Goal: Transaction & Acquisition: Purchase product/service

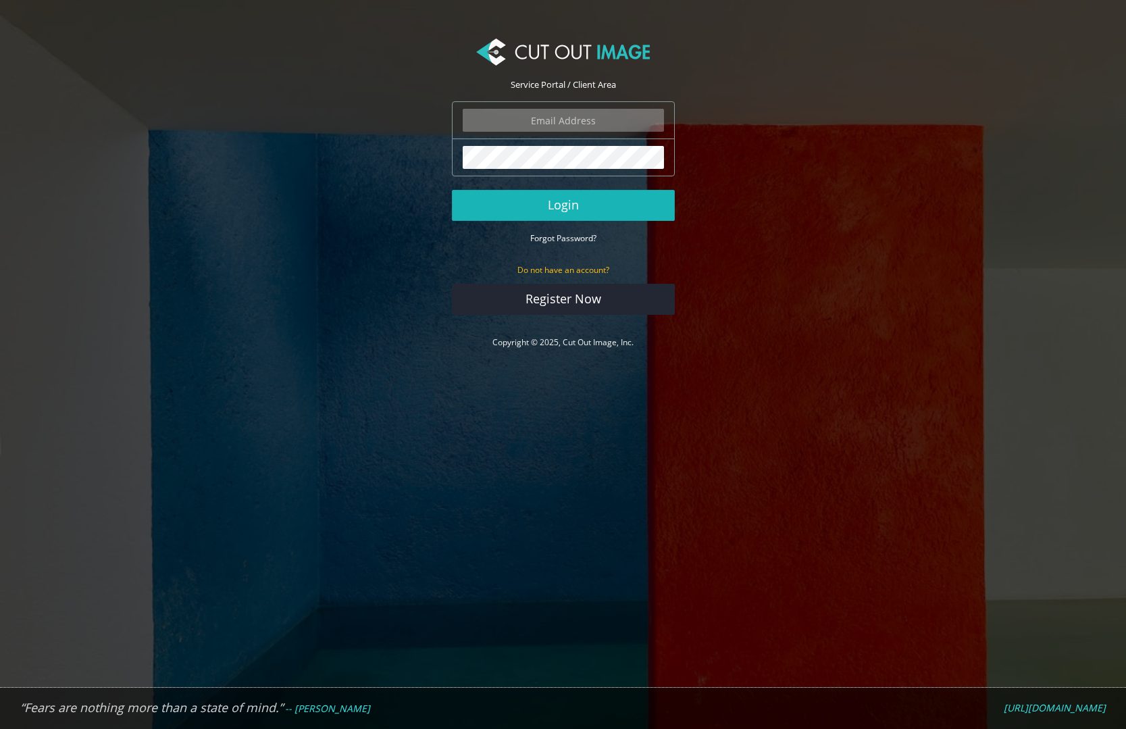
type input "russ@rokwood.com"
click at [563, 205] on button "Login" at bounding box center [563, 205] width 223 height 31
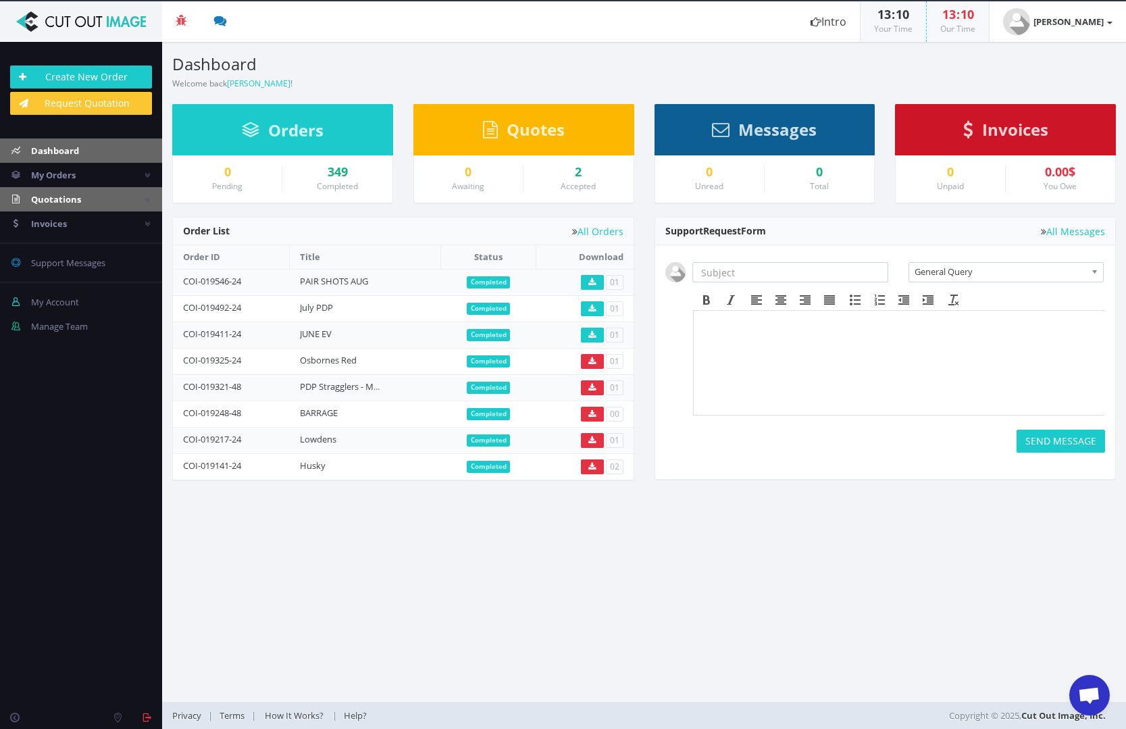
click at [63, 199] on span "Quotations" at bounding box center [56, 199] width 50 height 12
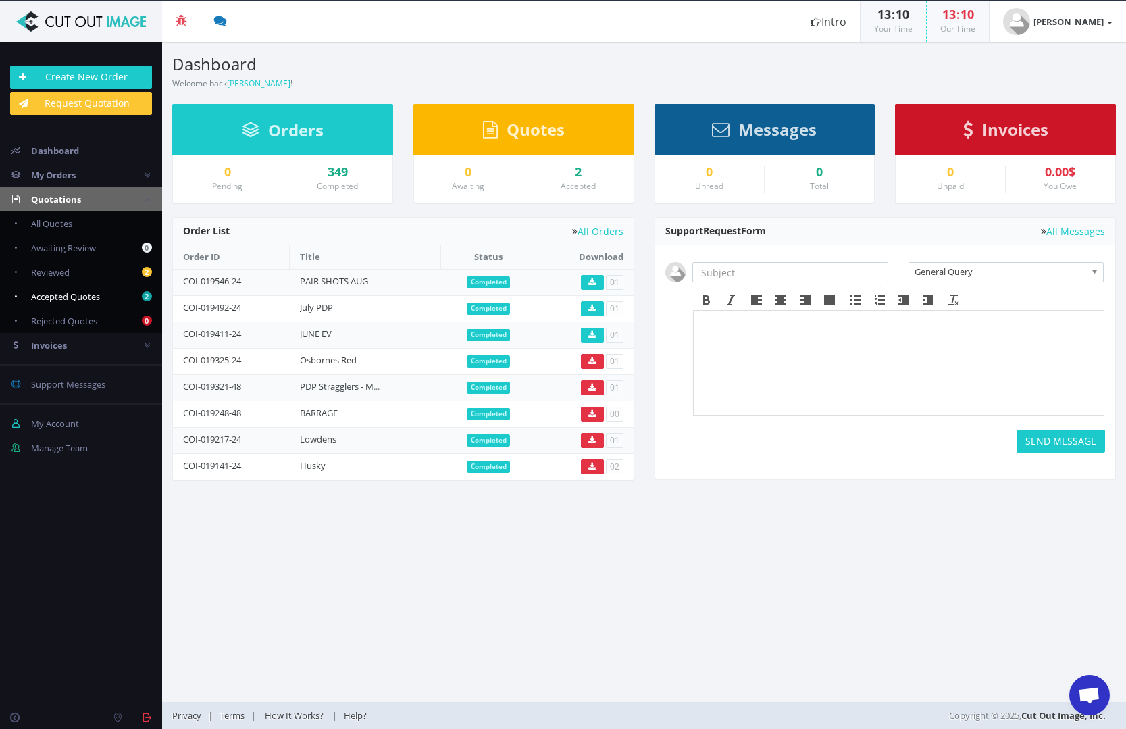
click at [67, 295] on span "Accepted Quotes" at bounding box center [65, 297] width 69 height 12
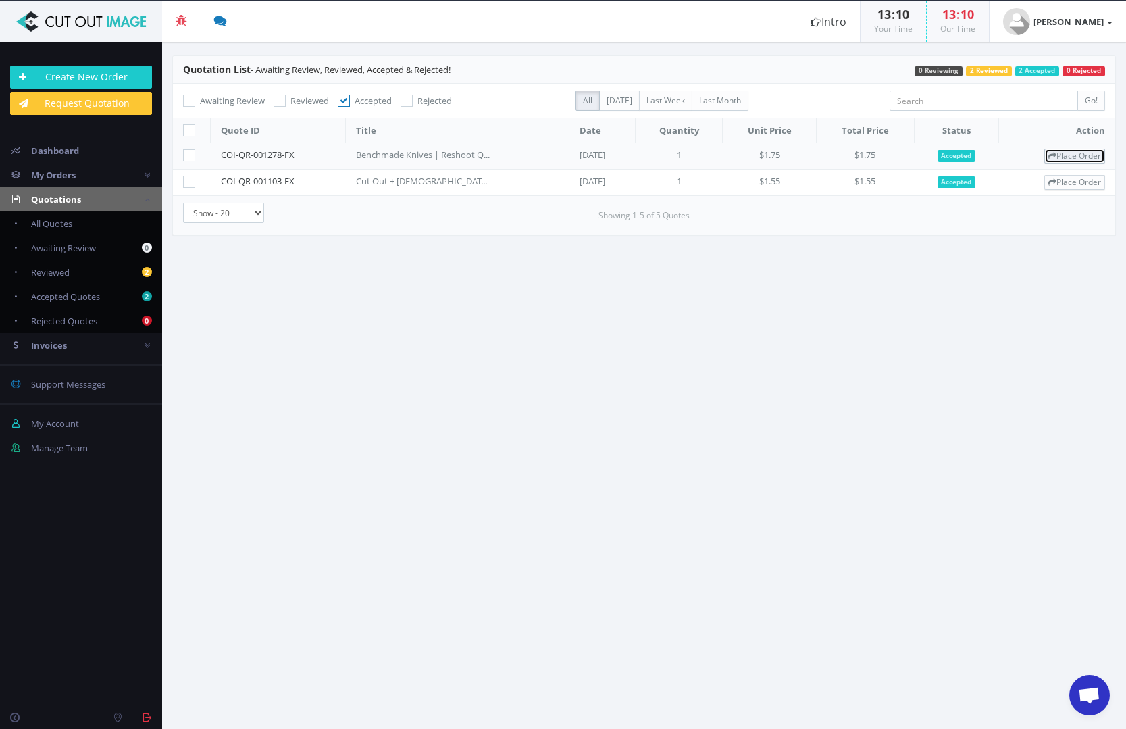
click at [1069, 156] on link "Place Order" at bounding box center [1074, 156] width 61 height 15
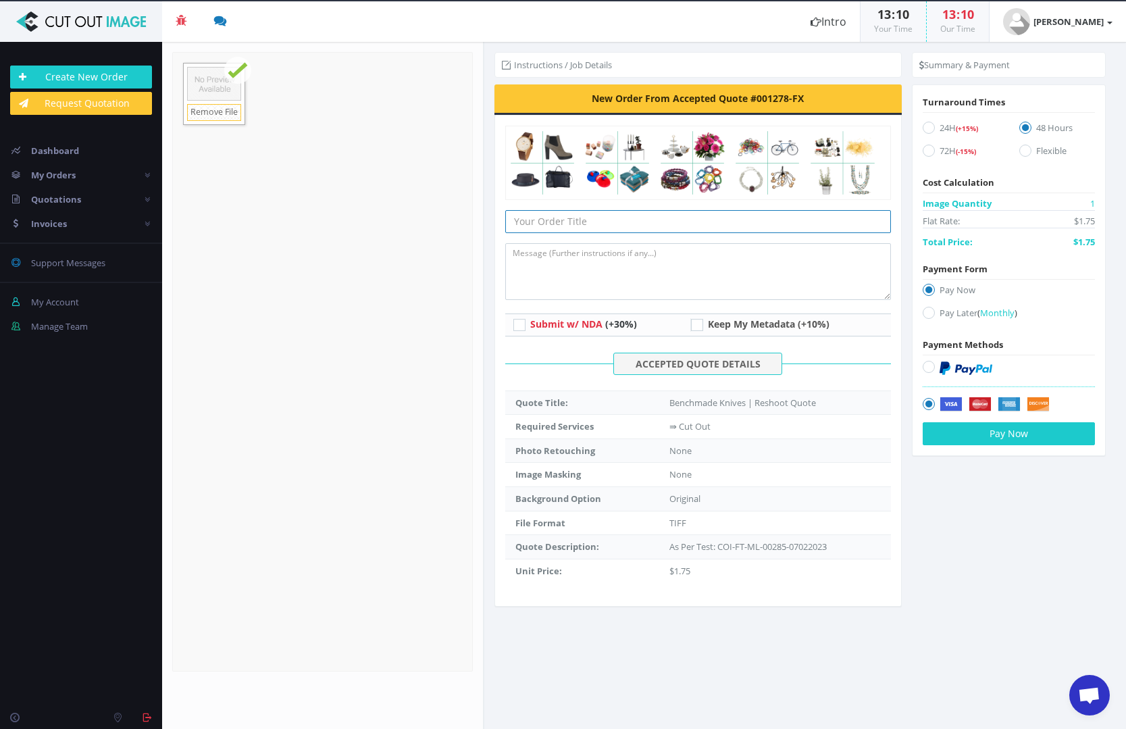
click at [551, 220] on input "text" at bounding box center [698, 221] width 386 height 23
type input "SHEELS THING"
click at [928, 128] on icon at bounding box center [929, 128] width 12 height 12
click at [928, 128] on input "24H (+15%)" at bounding box center [930, 128] width 9 height 9
radio input "true"
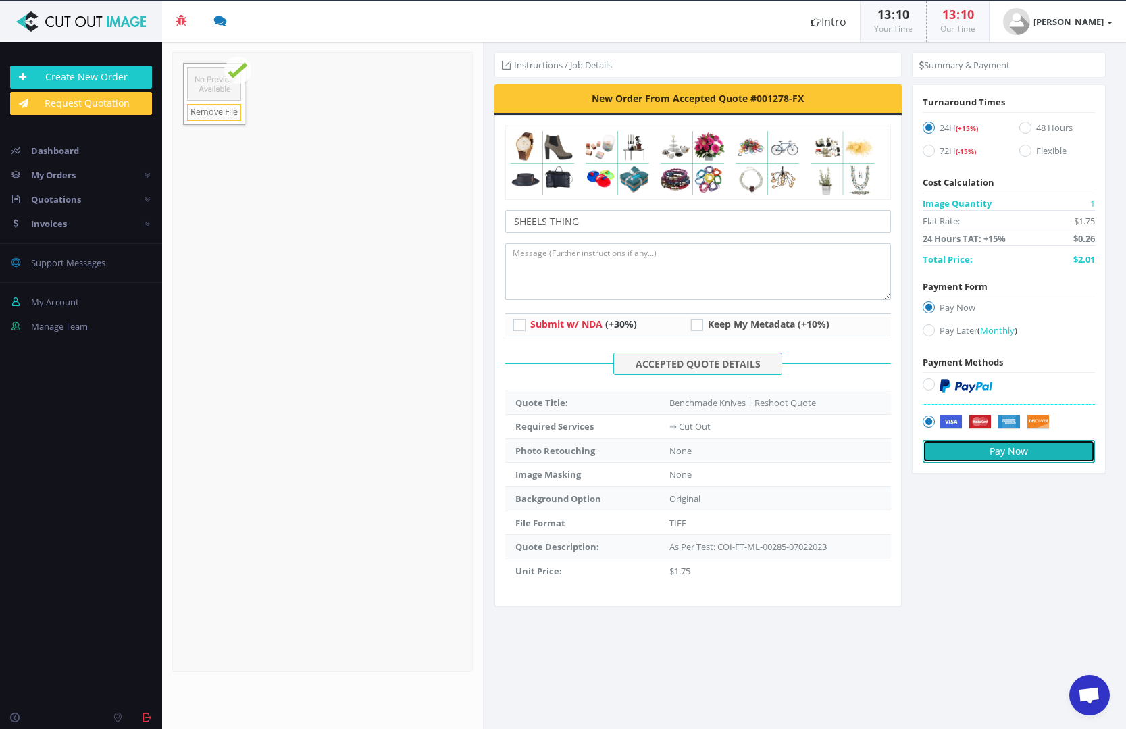
click at [1006, 452] on button "Pay Now" at bounding box center [1009, 451] width 172 height 23
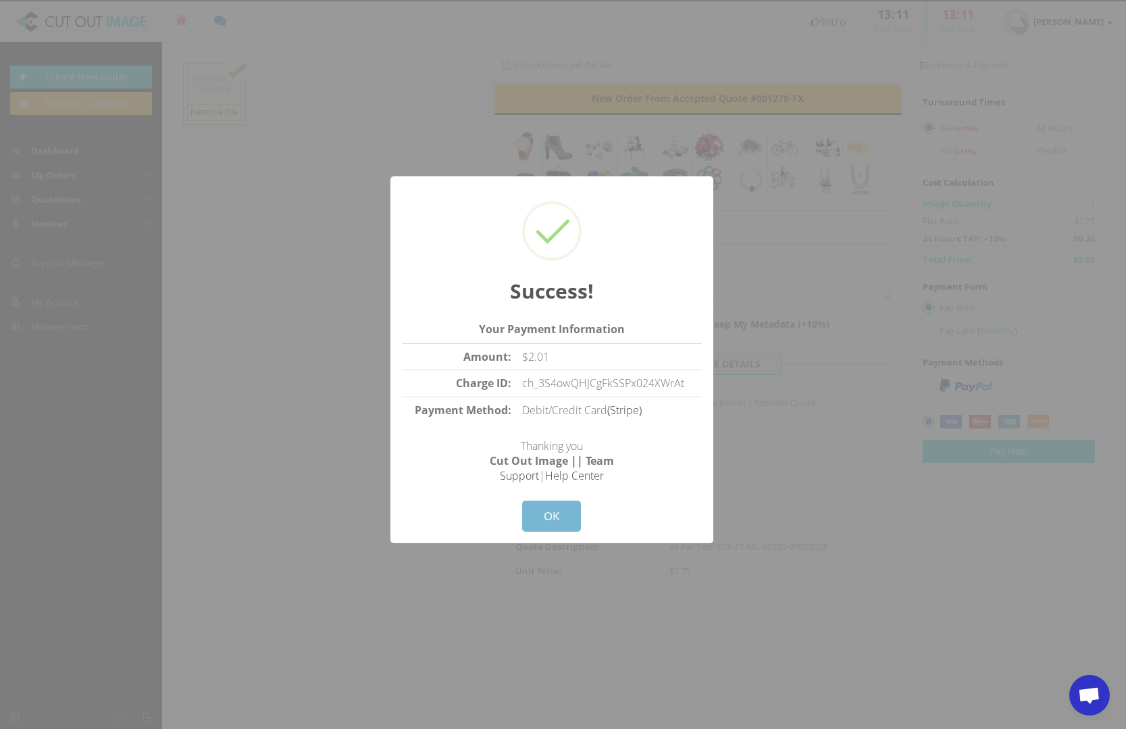
click at [553, 510] on button "OK" at bounding box center [551, 516] width 59 height 31
